Goal: Use online tool/utility: Use online tool/utility

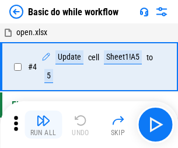
click at [43, 125] on img "button" at bounding box center [43, 120] width 14 height 14
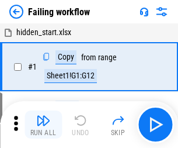
click at [43, 125] on img "button" at bounding box center [43, 120] width 14 height 14
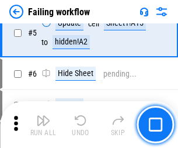
scroll to position [248, 0]
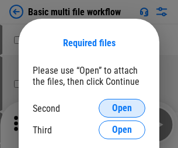
click at [122, 108] on span "Open" at bounding box center [122, 108] width 20 height 9
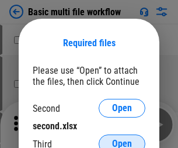
click at [122, 139] on span "Open" at bounding box center [122, 143] width 20 height 9
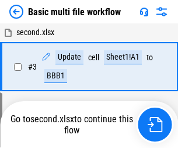
scroll to position [259, 0]
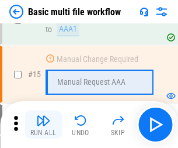
click at [43, 125] on img "button" at bounding box center [43, 120] width 14 height 14
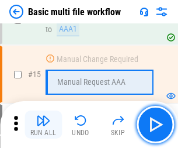
scroll to position [778, 0]
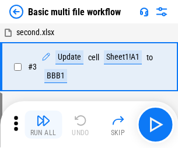
click at [43, 125] on img "button" at bounding box center [43, 120] width 14 height 14
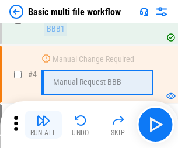
click at [43, 125] on img "button" at bounding box center [43, 120] width 14 height 14
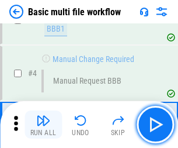
click at [43, 125] on img "button" at bounding box center [43, 120] width 14 height 14
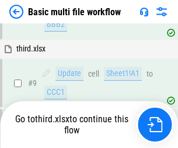
scroll to position [407, 0]
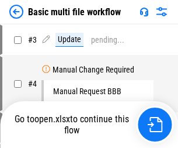
scroll to position [47, 0]
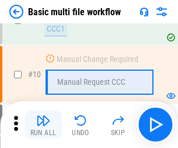
click at [43, 125] on img "button" at bounding box center [43, 120] width 14 height 14
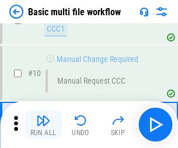
click at [43, 125] on img "button" at bounding box center [43, 120] width 14 height 14
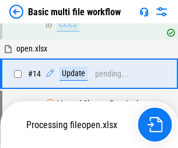
scroll to position [612, 0]
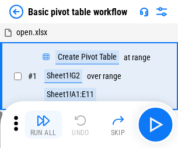
click at [43, 125] on img "button" at bounding box center [43, 120] width 14 height 14
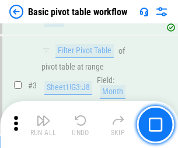
scroll to position [280, 0]
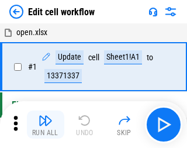
click at [43, 125] on img "button" at bounding box center [46, 120] width 14 height 14
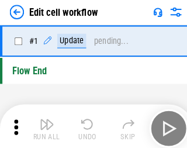
click at [43, 125] on img "button" at bounding box center [46, 120] width 14 height 14
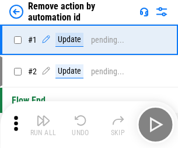
click at [43, 125] on img "button" at bounding box center [43, 120] width 14 height 14
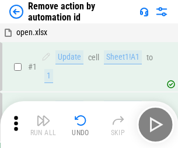
scroll to position [43, 0]
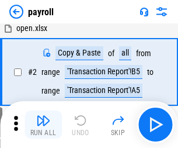
click at [43, 125] on img "button" at bounding box center [43, 120] width 14 height 14
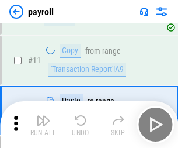
scroll to position [85, 0]
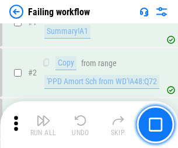
scroll to position [189, 0]
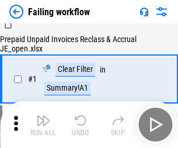
click at [43, 125] on img "button" at bounding box center [43, 120] width 14 height 14
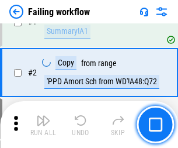
scroll to position [189, 0]
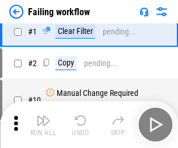
click at [43, 125] on img "button" at bounding box center [43, 120] width 14 height 14
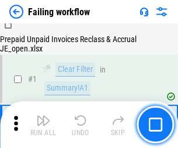
scroll to position [189, 0]
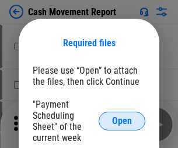
click at [122, 121] on span "Open" at bounding box center [122, 120] width 20 height 9
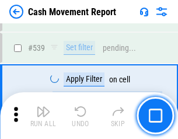
scroll to position [5190, 0]
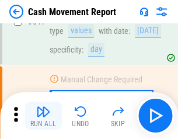
click at [43, 116] on img "button" at bounding box center [43, 112] width 14 height 14
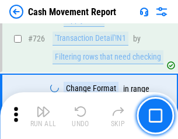
scroll to position [6102, 0]
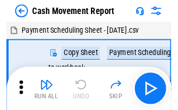
scroll to position [21, 0]
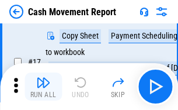
click at [43, 87] on img "button" at bounding box center [43, 82] width 14 height 14
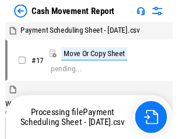
scroll to position [6, 0]
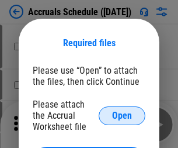
click at [122, 115] on span "Open" at bounding box center [122, 115] width 20 height 9
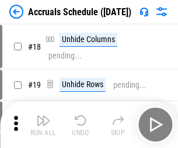
scroll to position [112, 0]
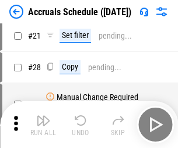
click at [43, 125] on img "button" at bounding box center [43, 120] width 14 height 14
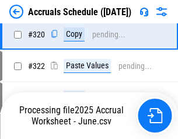
scroll to position [2175, 0]
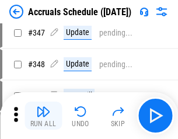
click at [43, 116] on img "button" at bounding box center [43, 112] width 14 height 14
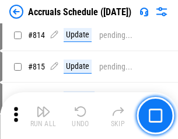
scroll to position [5161, 0]
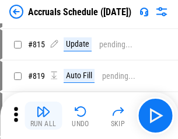
click at [43, 116] on img "button" at bounding box center [43, 112] width 14 height 14
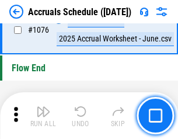
scroll to position [7004, 0]
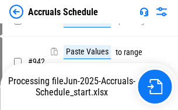
scroll to position [6306, 0]
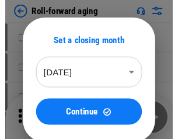
scroll to position [2, 0]
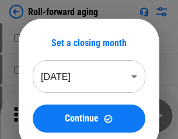
click at [43, 116] on img "button" at bounding box center [43, 112] width 14 height 14
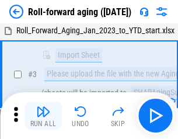
click at [43, 116] on img "button" at bounding box center [43, 112] width 14 height 14
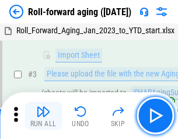
scroll to position [75, 0]
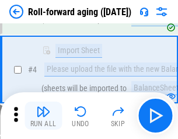
click at [43, 116] on img "button" at bounding box center [43, 112] width 14 height 14
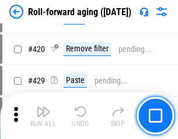
scroll to position [4055, 0]
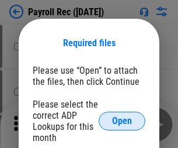
click at [122, 121] on span "Open" at bounding box center [122, 120] width 20 height 9
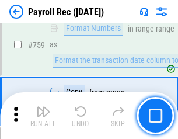
scroll to position [7023, 0]
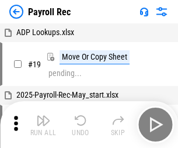
click at [43, 125] on img "button" at bounding box center [43, 120] width 14 height 14
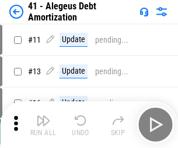
click at [43, 125] on img "button" at bounding box center [43, 120] width 14 height 14
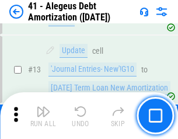
scroll to position [144, 0]
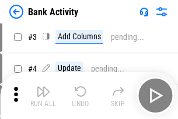
click at [43, 95] on img "button" at bounding box center [43, 91] width 14 height 14
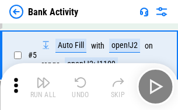
scroll to position [62, 0]
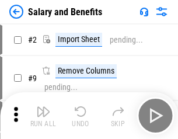
click at [43, 116] on img "button" at bounding box center [43, 112] width 14 height 14
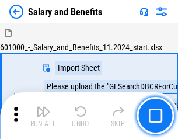
scroll to position [16, 0]
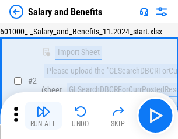
click at [43, 116] on img "button" at bounding box center [43, 112] width 14 height 14
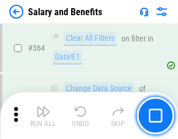
scroll to position [5507, 0]
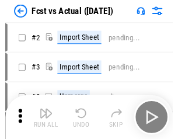
scroll to position [15, 0]
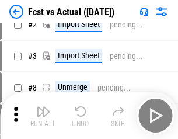
click at [43, 116] on img "button" at bounding box center [43, 112] width 14 height 14
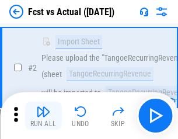
click at [43, 116] on img "button" at bounding box center [43, 112] width 14 height 14
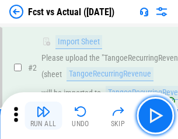
scroll to position [109, 0]
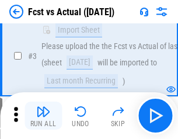
click at [43, 116] on img "button" at bounding box center [43, 112] width 14 height 14
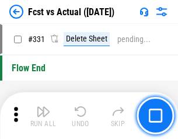
scroll to position [5598, 0]
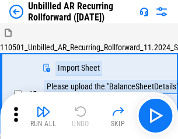
scroll to position [25, 0]
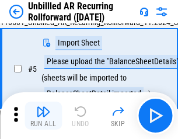
click at [43, 116] on img "button" at bounding box center [43, 112] width 14 height 14
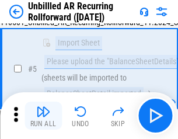
click at [43, 116] on img "button" at bounding box center [43, 112] width 14 height 14
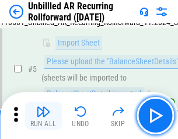
scroll to position [110, 0]
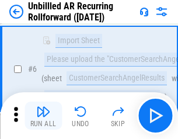
click at [43, 116] on img "button" at bounding box center [43, 112] width 14 height 14
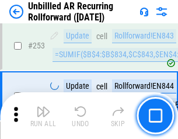
scroll to position [3972, 0]
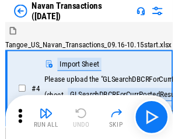
scroll to position [19, 0]
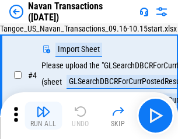
click at [43, 116] on img "button" at bounding box center [43, 112] width 14 height 14
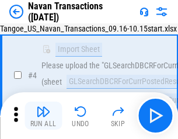
click at [43, 116] on img "button" at bounding box center [43, 112] width 14 height 14
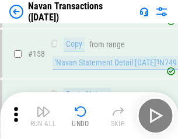
scroll to position [3792, 0]
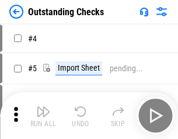
click at [43, 116] on img "button" at bounding box center [43, 112] width 14 height 14
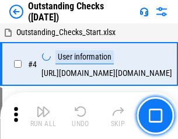
scroll to position [49, 0]
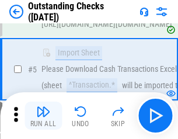
click at [43, 116] on img "button" at bounding box center [43, 112] width 14 height 14
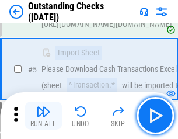
scroll to position [122, 0]
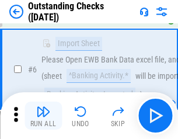
click at [43, 116] on img "button" at bounding box center [43, 112] width 14 height 14
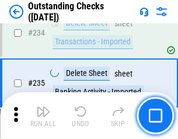
scroll to position [3551, 0]
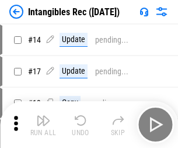
click at [43, 125] on img "button" at bounding box center [43, 120] width 14 height 14
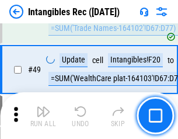
scroll to position [456, 0]
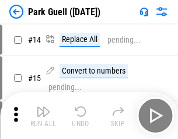
click at [43, 116] on img "button" at bounding box center [43, 112] width 14 height 14
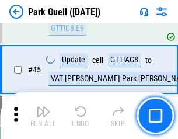
scroll to position [1463, 0]
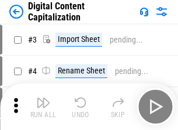
click at [43, 98] on img "button" at bounding box center [43, 103] width 14 height 14
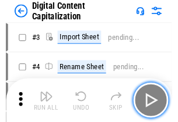
scroll to position [34, 0]
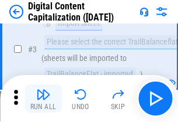
click at [43, 98] on img "button" at bounding box center [43, 94] width 14 height 14
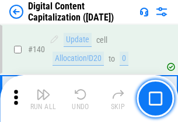
scroll to position [1240, 0]
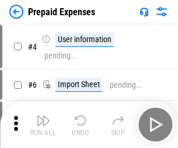
click at [43, 116] on img "button" at bounding box center [43, 120] width 14 height 14
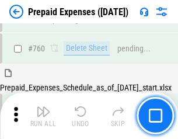
scroll to position [3241, 0]
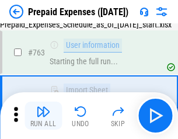
click at [43, 116] on img "button" at bounding box center [43, 112] width 14 height 14
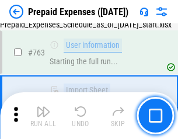
scroll to position [3310, 0]
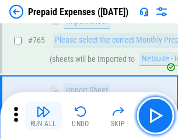
click at [43, 116] on img "button" at bounding box center [43, 112] width 14 height 14
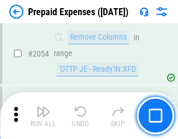
scroll to position [12225, 0]
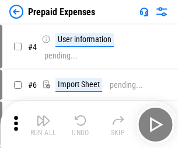
click at [43, 125] on img "button" at bounding box center [43, 120] width 14 height 14
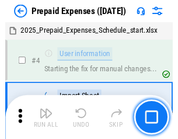
scroll to position [51, 0]
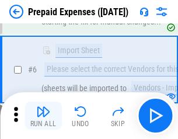
click at [43, 116] on img "button" at bounding box center [43, 112] width 14 height 14
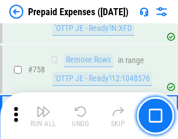
scroll to position [4167, 0]
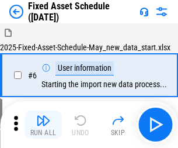
click at [43, 125] on img "button" at bounding box center [43, 120] width 14 height 14
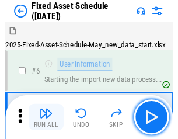
scroll to position [63, 0]
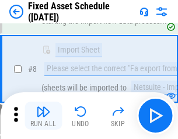
click at [43, 116] on img "button" at bounding box center [43, 112] width 14 height 14
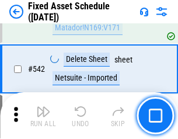
scroll to position [4169, 0]
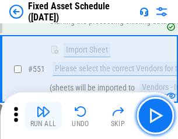
click at [43, 116] on img "button" at bounding box center [43, 112] width 14 height 14
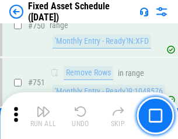
scroll to position [5702, 0]
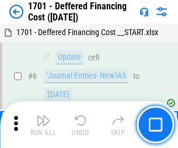
scroll to position [140, 0]
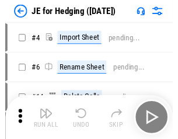
scroll to position [2, 0]
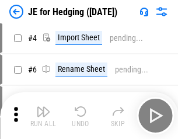
click at [43, 116] on img "button" at bounding box center [43, 112] width 14 height 14
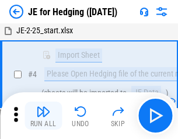
click at [43, 116] on img "button" at bounding box center [43, 112] width 14 height 14
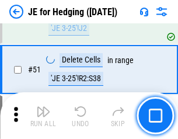
scroll to position [757, 0]
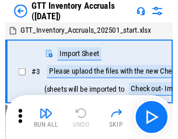
scroll to position [2, 0]
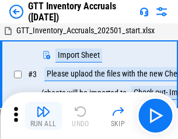
click at [43, 116] on img "button" at bounding box center [43, 112] width 14 height 14
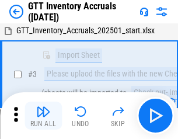
click at [43, 116] on img "button" at bounding box center [43, 112] width 14 height 14
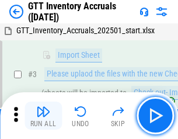
scroll to position [75, 0]
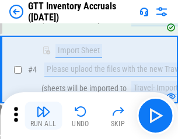
click at [43, 116] on img "button" at bounding box center [43, 112] width 14 height 14
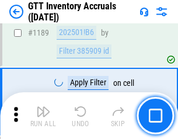
scroll to position [9550, 0]
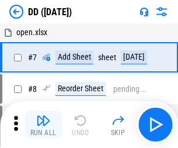
click at [43, 125] on img "button" at bounding box center [43, 120] width 14 height 14
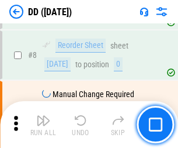
scroll to position [113, 0]
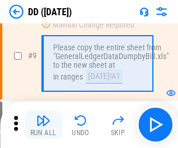
click at [43, 125] on img "button" at bounding box center [43, 120] width 14 height 14
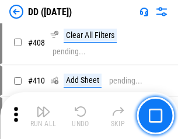
scroll to position [5233, 0]
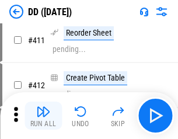
click at [43, 116] on img "button" at bounding box center [43, 112] width 14 height 14
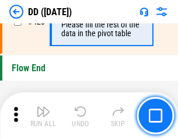
scroll to position [5597, 0]
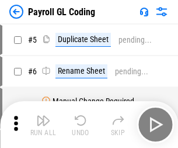
click at [43, 125] on img "button" at bounding box center [43, 120] width 14 height 14
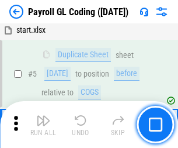
scroll to position [140, 0]
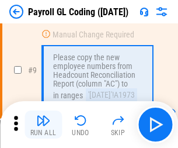
click at [43, 125] on img "button" at bounding box center [43, 120] width 14 height 14
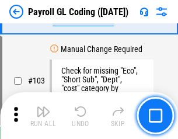
scroll to position [2744, 0]
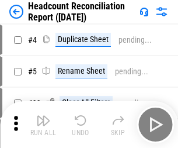
click at [43, 125] on img "button" at bounding box center [43, 120] width 14 height 14
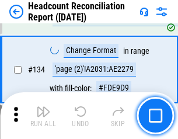
scroll to position [1406, 0]
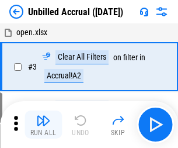
click at [43, 125] on img "button" at bounding box center [43, 120] width 14 height 14
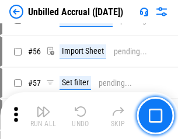
scroll to position [1221, 0]
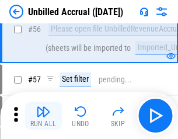
click at [43, 116] on img "button" at bounding box center [43, 112] width 14 height 14
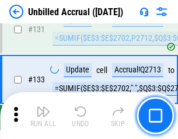
scroll to position [3484, 0]
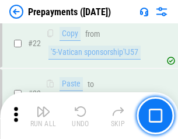
scroll to position [881, 0]
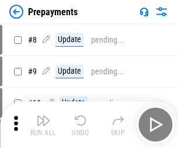
click at [43, 125] on img "button" at bounding box center [43, 120] width 14 height 14
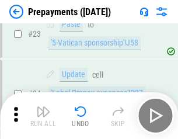
scroll to position [881, 0]
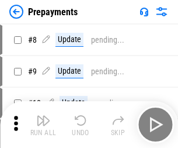
click at [43, 125] on img "button" at bounding box center [43, 120] width 14 height 14
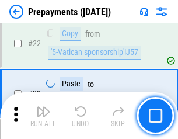
scroll to position [881, 0]
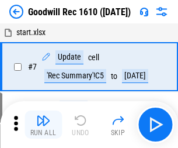
click at [43, 125] on img "button" at bounding box center [43, 120] width 14 height 14
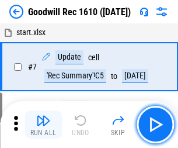
scroll to position [200, 0]
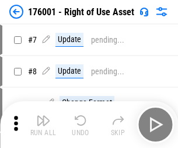
click at [43, 125] on img "button" at bounding box center [43, 120] width 14 height 14
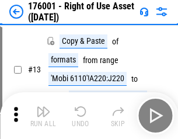
scroll to position [75, 0]
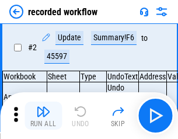
click at [43, 116] on img "button" at bounding box center [43, 112] width 14 height 14
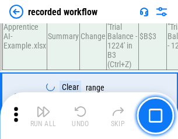
scroll to position [3655, 0]
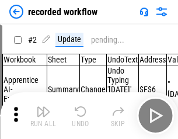
click at [43, 116] on img "button" at bounding box center [43, 112] width 14 height 14
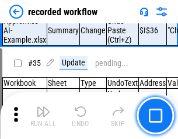
scroll to position [3655, 0]
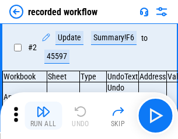
click at [43, 116] on img "button" at bounding box center [43, 112] width 14 height 14
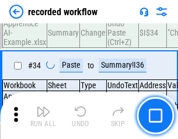
scroll to position [3655, 0]
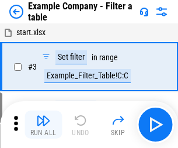
click at [43, 125] on img "button" at bounding box center [43, 120] width 14 height 14
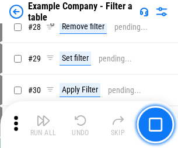
scroll to position [1070, 0]
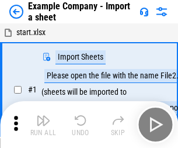
click at [43, 116] on img "button" at bounding box center [43, 120] width 14 height 14
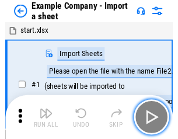
scroll to position [18, 0]
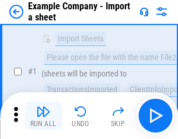
click at [43, 116] on img "button" at bounding box center [43, 112] width 14 height 14
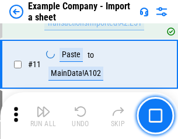
scroll to position [258, 0]
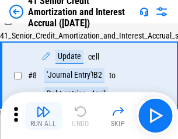
click at [43, 116] on img "button" at bounding box center [43, 112] width 14 height 14
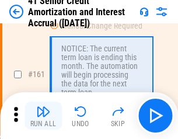
click at [43, 116] on img "button" at bounding box center [43, 112] width 14 height 14
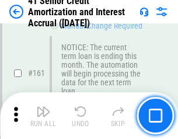
scroll to position [1251, 0]
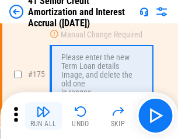
click at [43, 116] on img "button" at bounding box center [43, 112] width 14 height 14
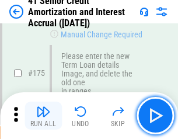
scroll to position [1370, 0]
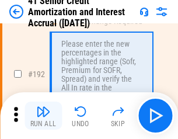
click at [43, 116] on img "button" at bounding box center [43, 112] width 14 height 14
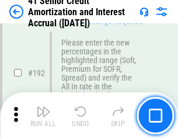
scroll to position [1492, 0]
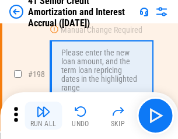
click at [43, 116] on img "button" at bounding box center [43, 112] width 14 height 14
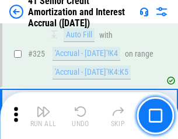
scroll to position [2988, 0]
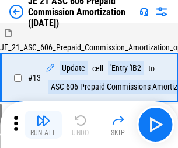
click at [43, 116] on img "button" at bounding box center [43, 120] width 14 height 14
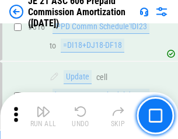
scroll to position [2184, 0]
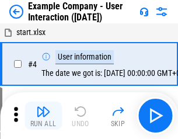
click at [43, 116] on img "button" at bounding box center [43, 112] width 14 height 14
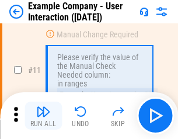
click at [43, 116] on img "button" at bounding box center [43, 112] width 14 height 14
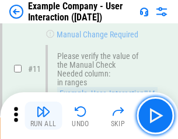
scroll to position [253, 0]
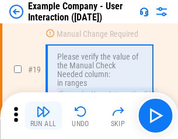
click at [43, 116] on img "button" at bounding box center [43, 112] width 14 height 14
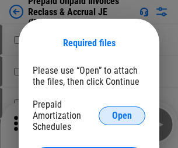
click at [122, 115] on span "Open" at bounding box center [122, 115] width 20 height 9
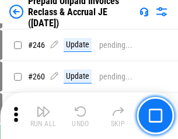
scroll to position [1579, 0]
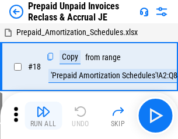
click at [43, 116] on img "button" at bounding box center [43, 112] width 14 height 14
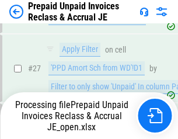
scroll to position [848, 0]
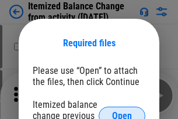
click at [122, 111] on span "Open" at bounding box center [122, 115] width 20 height 9
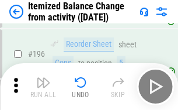
scroll to position [2251, 0]
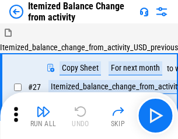
scroll to position [18, 0]
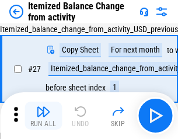
click at [43, 116] on img "button" at bounding box center [43, 112] width 14 height 14
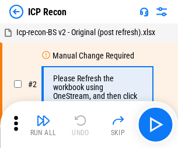
scroll to position [5, 0]
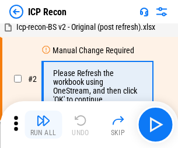
click at [43, 125] on img "button" at bounding box center [43, 120] width 14 height 14
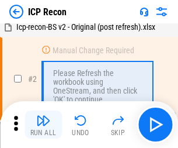
click at [43, 125] on img "button" at bounding box center [43, 120] width 14 height 14
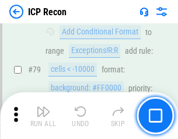
scroll to position [1146, 0]
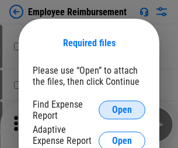
click at [122, 110] on span "Open" at bounding box center [122, 109] width 20 height 9
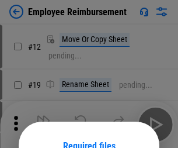
scroll to position [103, 0]
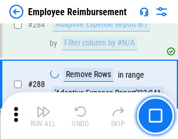
scroll to position [3179, 0]
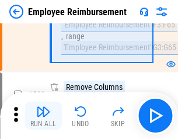
click at [43, 116] on img "button" at bounding box center [43, 112] width 14 height 14
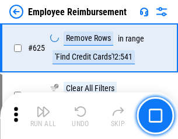
scroll to position [7002, 0]
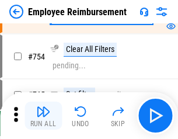
click at [43, 116] on img "button" at bounding box center [43, 112] width 14 height 14
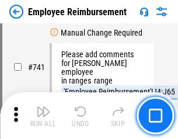
scroll to position [8205, 0]
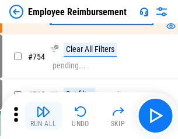
click at [43, 116] on img "button" at bounding box center [43, 112] width 14 height 14
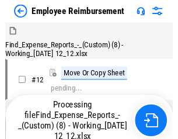
scroll to position [40, 0]
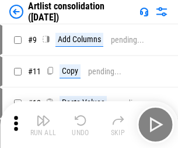
click at [43, 125] on img "button" at bounding box center [43, 120] width 14 height 14
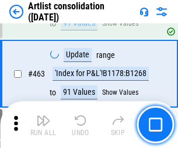
scroll to position [5121, 0]
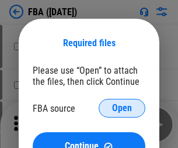
click at [122, 108] on span "Open" at bounding box center [122, 108] width 20 height 9
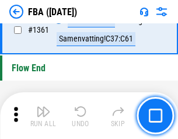
scroll to position [12560, 0]
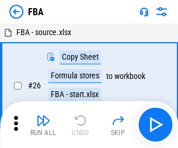
scroll to position [12, 0]
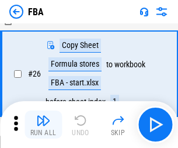
click at [43, 125] on img "button" at bounding box center [43, 120] width 14 height 14
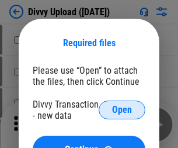
click at [122, 110] on span "Open" at bounding box center [122, 109] width 20 height 9
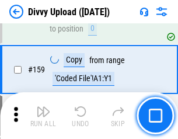
scroll to position [1211, 0]
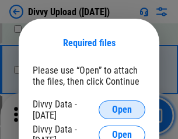
click at [122, 110] on span "Open" at bounding box center [122, 109] width 20 height 9
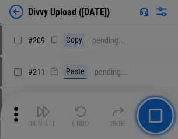
scroll to position [1986, 0]
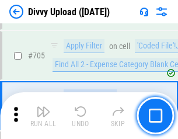
scroll to position [8000, 0]
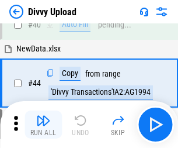
click at [43, 125] on img "button" at bounding box center [43, 120] width 14 height 14
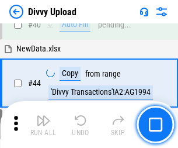
scroll to position [129, 0]
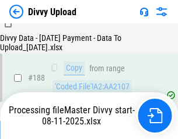
scroll to position [1377, 0]
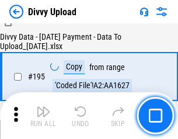
scroll to position [1634, 0]
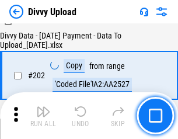
scroll to position [1892, 0]
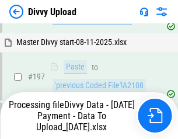
scroll to position [1825, 0]
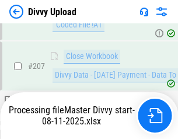
scroll to position [2150, 0]
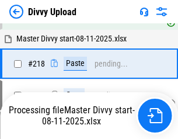
scroll to position [2518, 0]
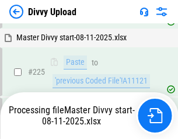
scroll to position [2776, 0]
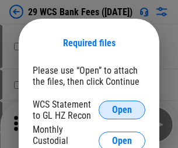
click at [122, 110] on span "Open" at bounding box center [122, 109] width 20 height 9
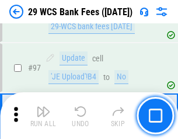
scroll to position [1140, 0]
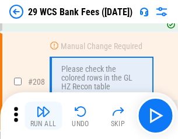
click at [43, 116] on img "button" at bounding box center [43, 112] width 14 height 14
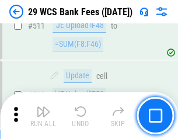
scroll to position [5884, 0]
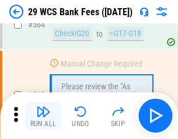
click at [43, 116] on img "button" at bounding box center [43, 112] width 14 height 14
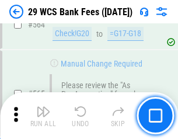
scroll to position [6325, 0]
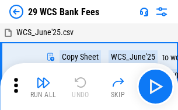
scroll to position [21, 0]
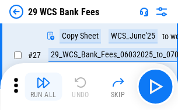
click at [43, 87] on img "button" at bounding box center [43, 82] width 14 height 14
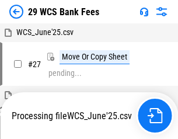
scroll to position [6, 0]
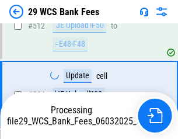
scroll to position [6244, 0]
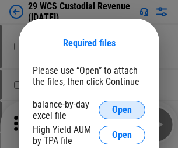
click at [122, 110] on span "Open" at bounding box center [122, 109] width 20 height 9
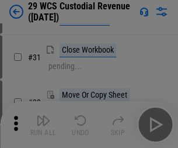
scroll to position [251, 0]
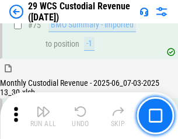
scroll to position [1222, 0]
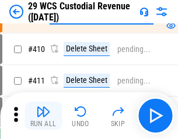
click at [43, 116] on img "button" at bounding box center [43, 112] width 14 height 14
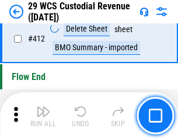
scroll to position [5585, 0]
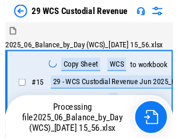
scroll to position [28, 0]
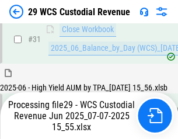
scroll to position [601, 0]
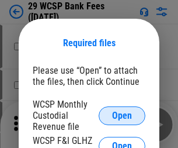
click at [122, 115] on span "Open" at bounding box center [122, 115] width 20 height 9
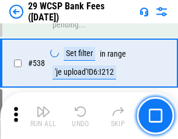
scroll to position [4493, 0]
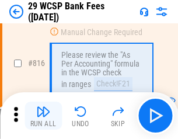
click at [43, 116] on img "button" at bounding box center [43, 112] width 14 height 14
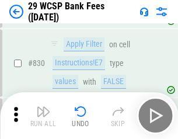
scroll to position [7420, 0]
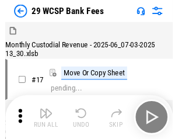
scroll to position [28, 0]
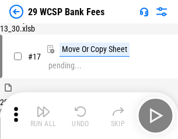
click at [43, 116] on img "button" at bounding box center [43, 112] width 14 height 14
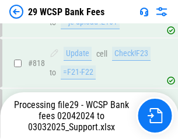
scroll to position [7191, 0]
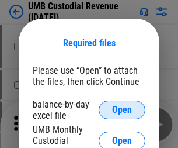
click at [122, 110] on span "Open" at bounding box center [122, 109] width 20 height 9
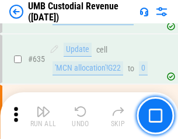
scroll to position [6120, 0]
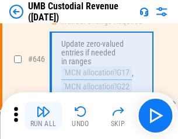
click at [43, 116] on img "button" at bounding box center [43, 112] width 14 height 14
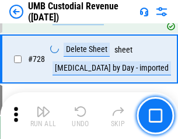
scroll to position [7214, 0]
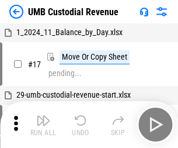
scroll to position [9, 0]
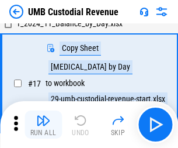
click at [43, 125] on img "button" at bounding box center [43, 120] width 14 height 14
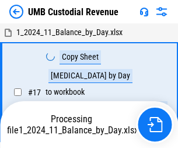
scroll to position [9, 0]
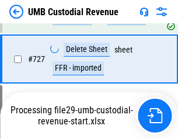
scroll to position [7187, 0]
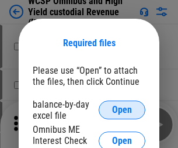
click at [122, 110] on span "Open" at bounding box center [122, 109] width 20 height 9
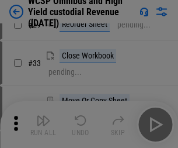
scroll to position [267, 0]
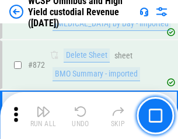
scroll to position [9898, 0]
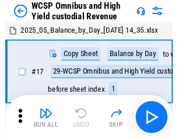
scroll to position [6, 0]
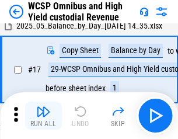
click at [43, 116] on img "button" at bounding box center [43, 112] width 14 height 14
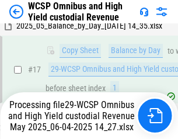
scroll to position [243, 0]
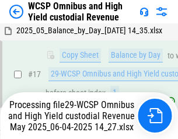
scroll to position [243, 0]
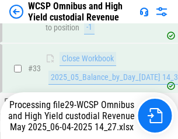
scroll to position [579, 0]
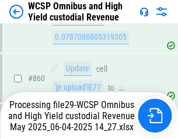
scroll to position [9871, 0]
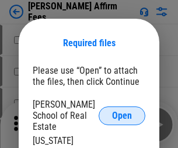
click at [122, 111] on span "Open" at bounding box center [122, 115] width 20 height 9
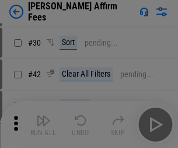
scroll to position [238, 0]
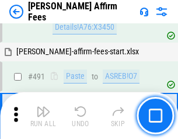
scroll to position [3180, 0]
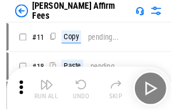
scroll to position [12, 0]
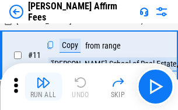
click at [43, 87] on img "button" at bounding box center [43, 82] width 14 height 14
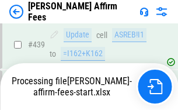
scroll to position [3067, 0]
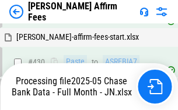
scroll to position [3067, 0]
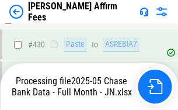
scroll to position [3067, 0]
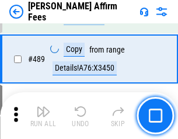
scroll to position [3053, 0]
